Goal: Task Accomplishment & Management: Manage account settings

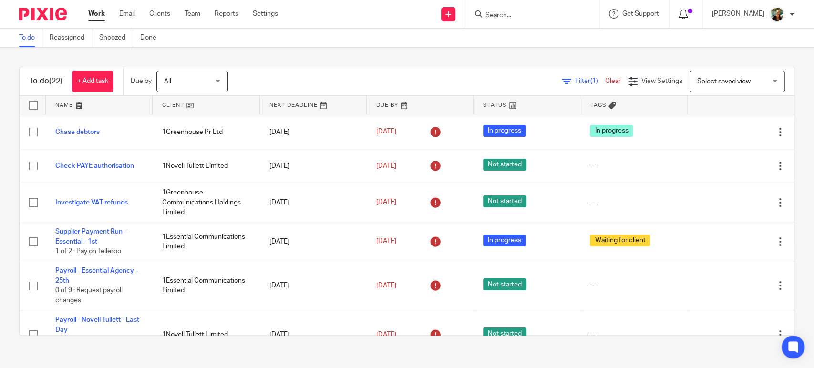
click at [688, 12] on icon at bounding box center [683, 15] width 10 height 10
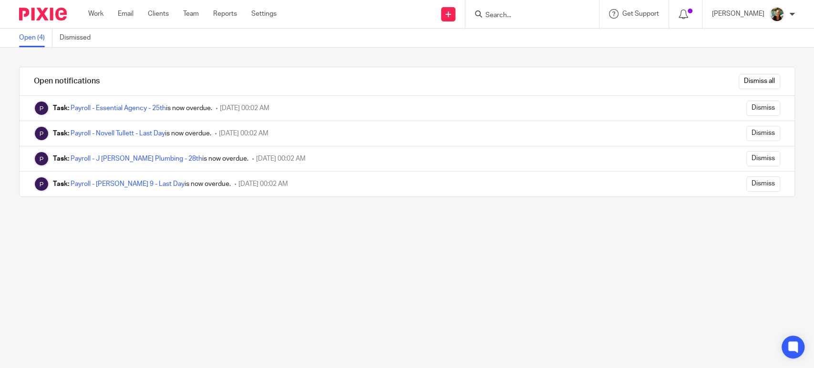
click at [724, 73] on div "Dismiss all" at bounding box center [458, 81] width 671 height 28
click at [738, 78] on input "Dismiss all" at bounding box center [758, 81] width 41 height 15
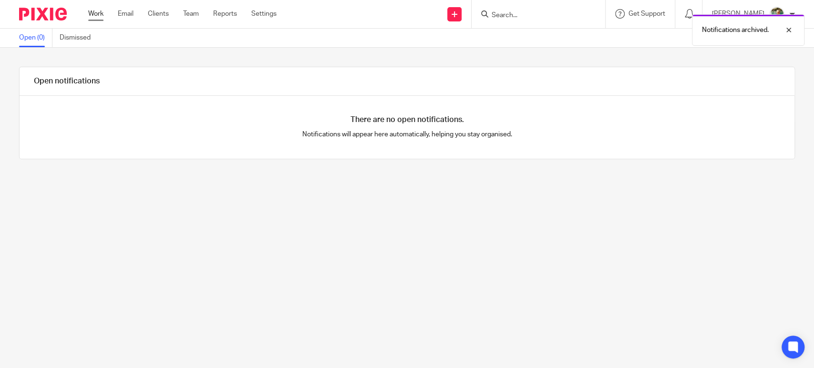
click at [97, 10] on link "Work" at bounding box center [95, 14] width 15 height 10
